Goal: Find specific page/section

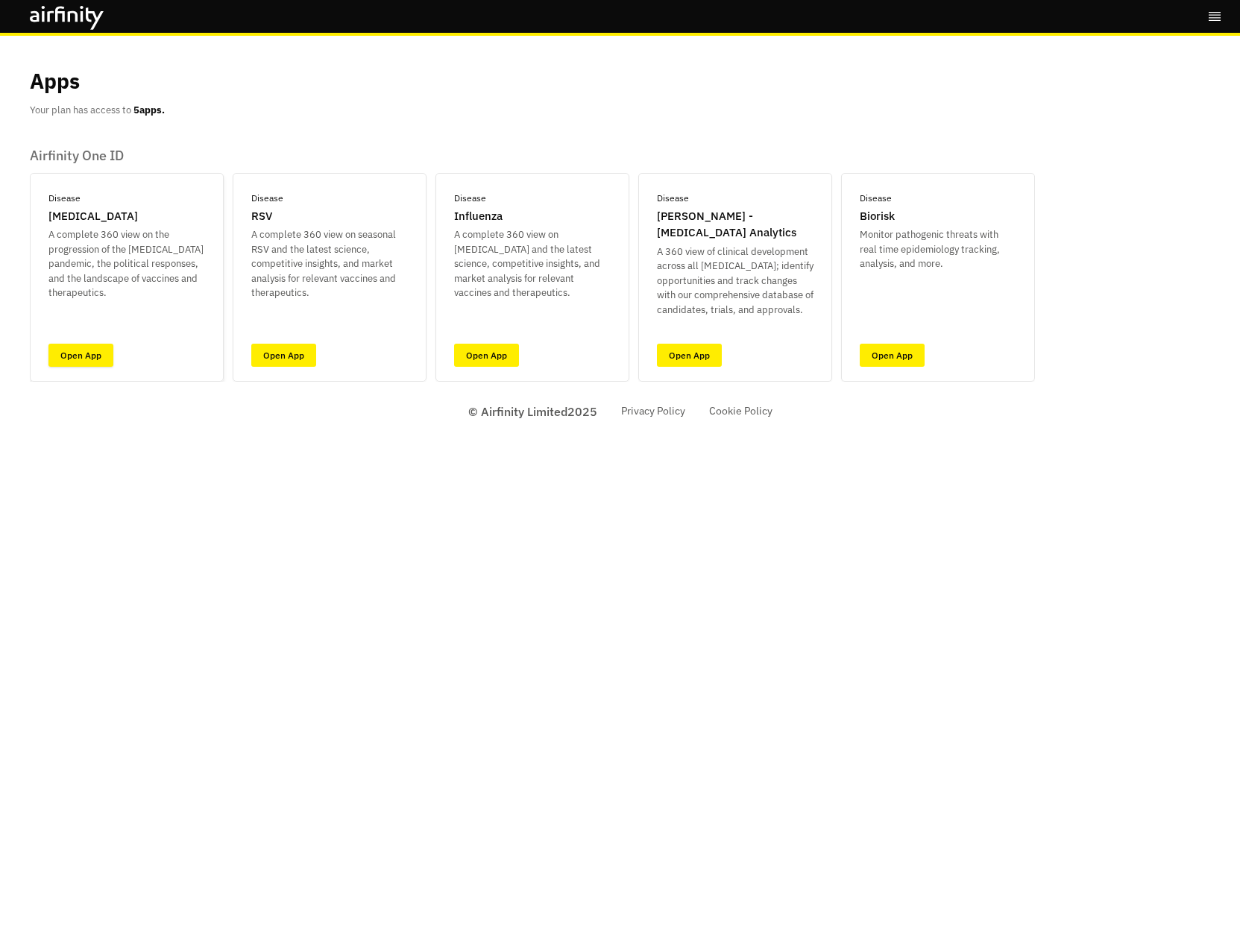
click at [78, 347] on link "Open App" at bounding box center [80, 355] width 65 height 23
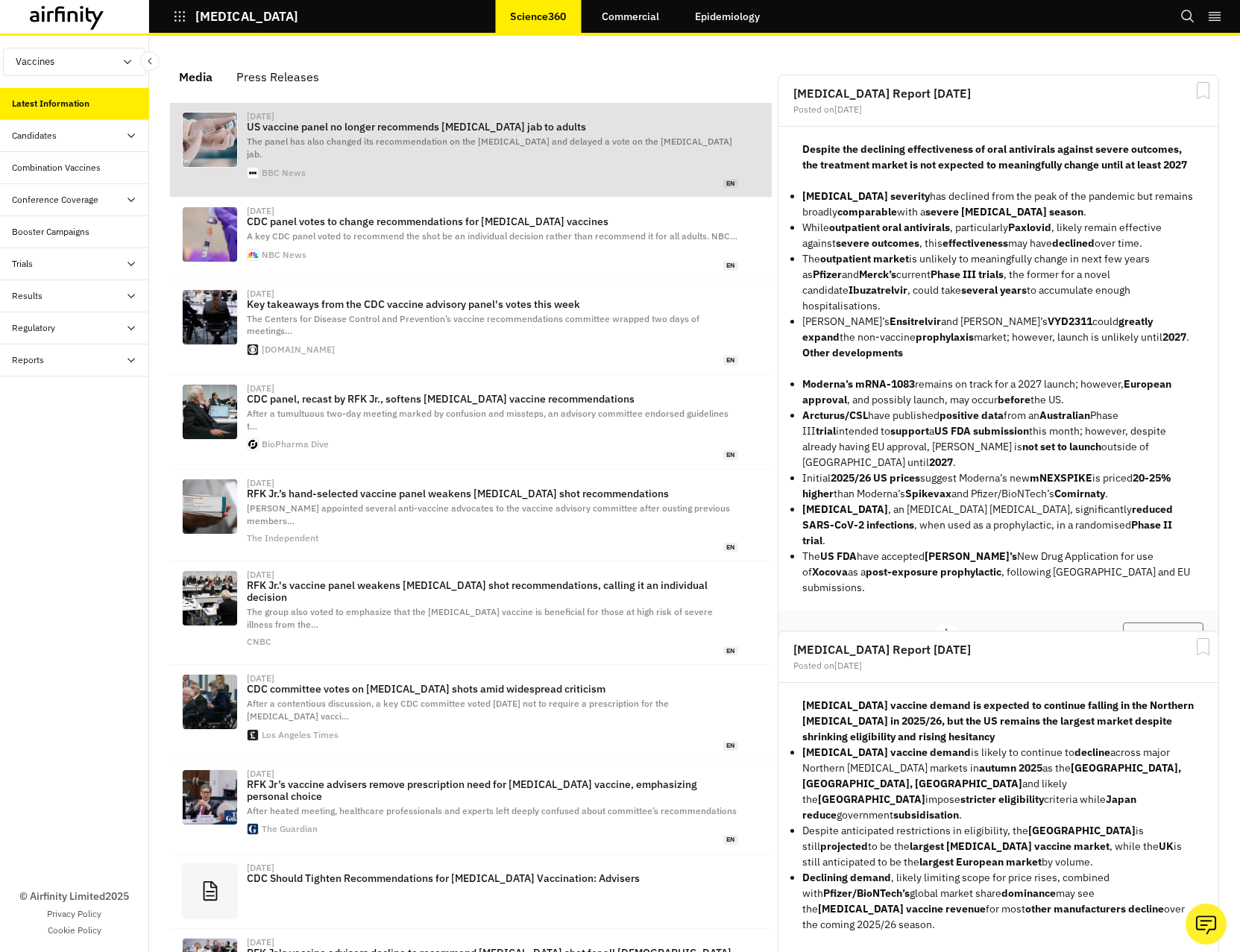
scroll to position [1001, 436]
